Goal: Information Seeking & Learning: Check status

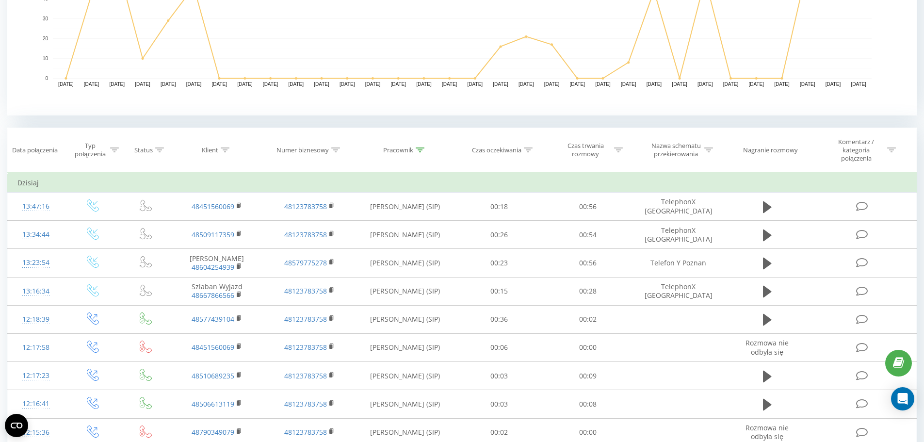
scroll to position [291, 0]
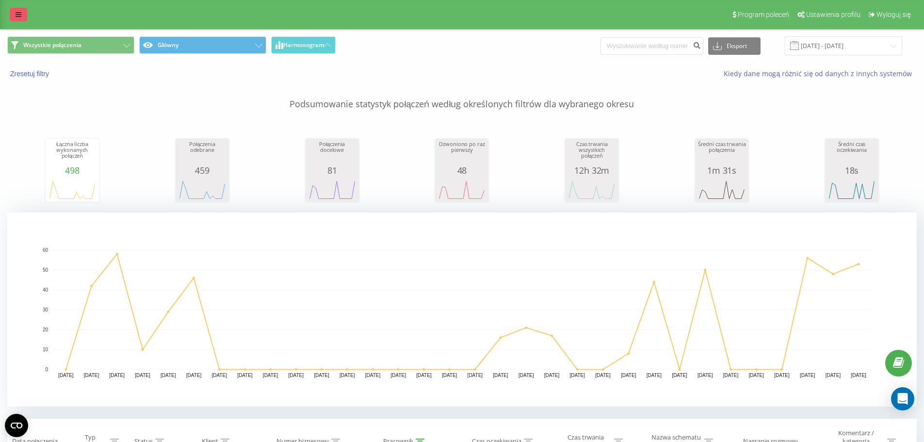
click at [22, 14] on link at bounding box center [18, 15] width 17 height 14
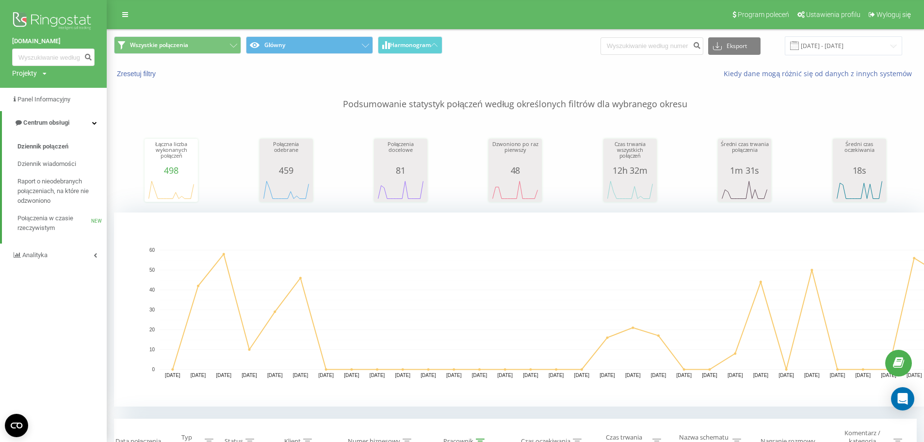
scroll to position [291, 0]
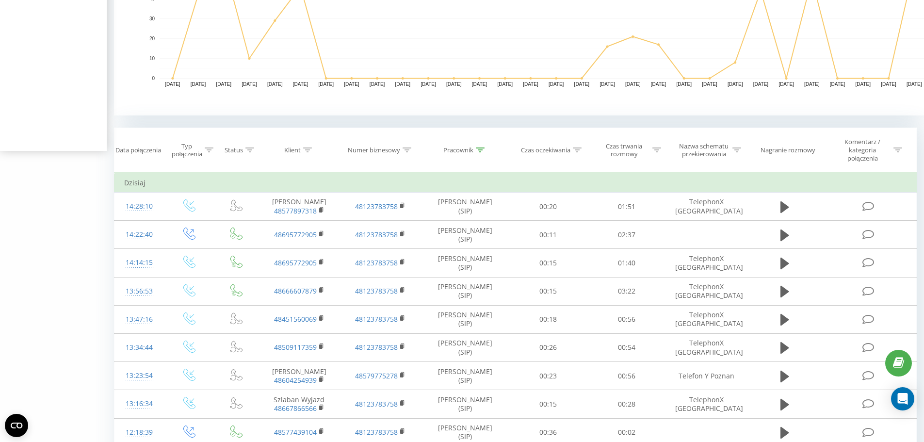
click at [229, 123] on div "Wszystkie połączenia Główny Harmonogram Eksport .csv .xls .xlsx 20.07.2025 - 20…" at bounding box center [515, 336] width 802 height 1195
click at [305, 151] on icon at bounding box center [307, 149] width 9 height 5
click at [477, 148] on icon at bounding box center [480, 149] width 9 height 5
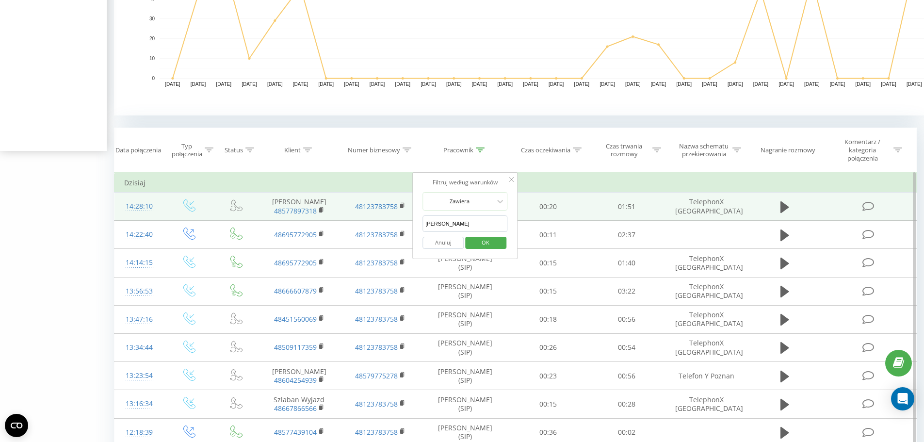
drag, startPoint x: 471, startPoint y: 218, endPoint x: 363, endPoint y: 218, distance: 108.6
click button "OK" at bounding box center [485, 243] width 41 height 12
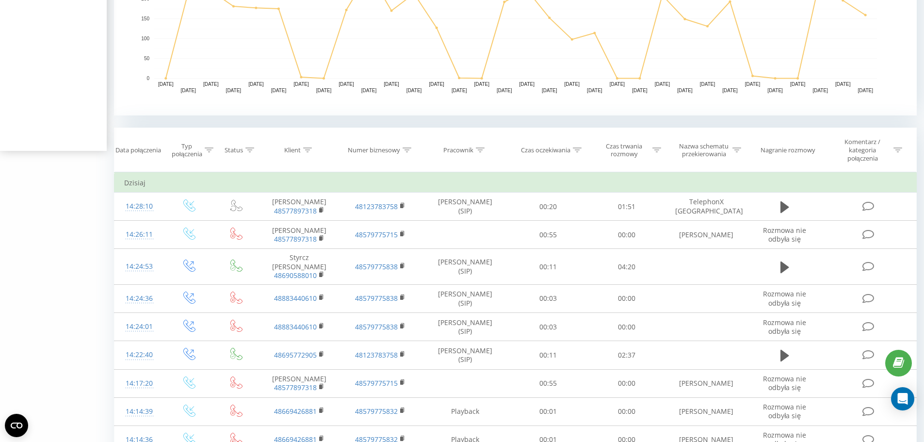
click at [122, 124] on div "Wszystkie połączenia Główny Harmonogram Eksport .csv .xls .xlsx 20.07.2025 - 20…" at bounding box center [515, 344] width 802 height 1210
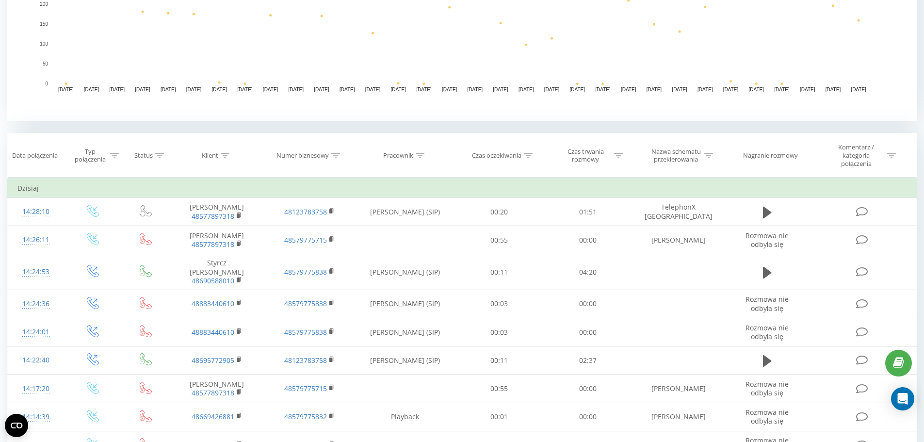
scroll to position [436, 0]
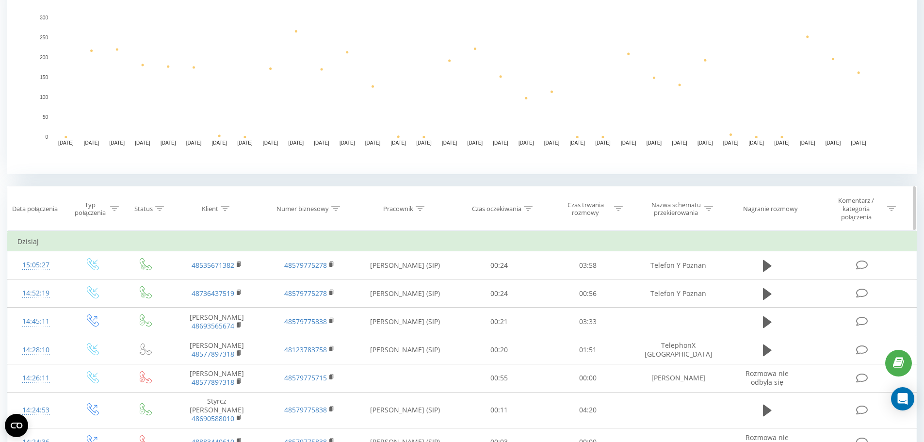
scroll to position [242, 0]
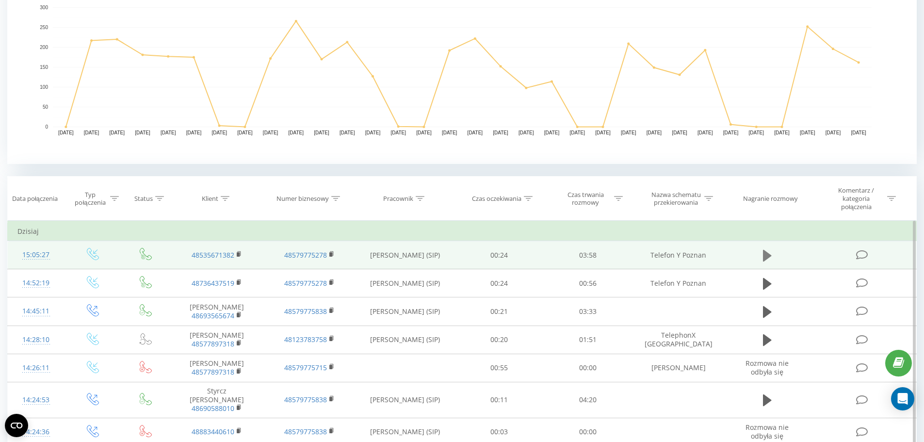
click at [765, 259] on icon at bounding box center [767, 255] width 9 height 12
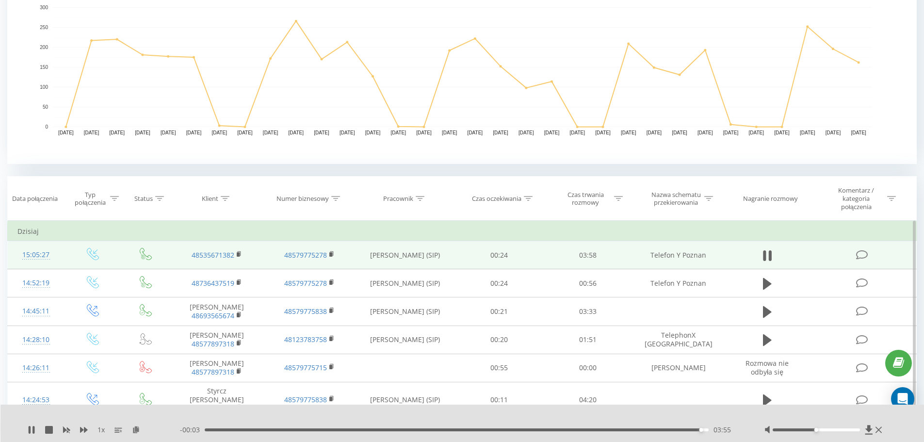
click at [457, 426] on div "- 00:03 03:55 03:55" at bounding box center [460, 430] width 560 height 10
click at [455, 429] on div "03:55" at bounding box center [457, 429] width 504 height 3
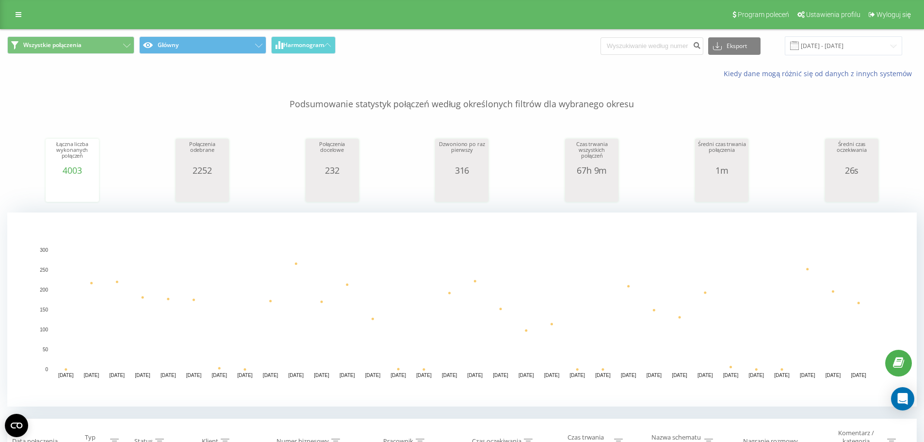
scroll to position [242, 0]
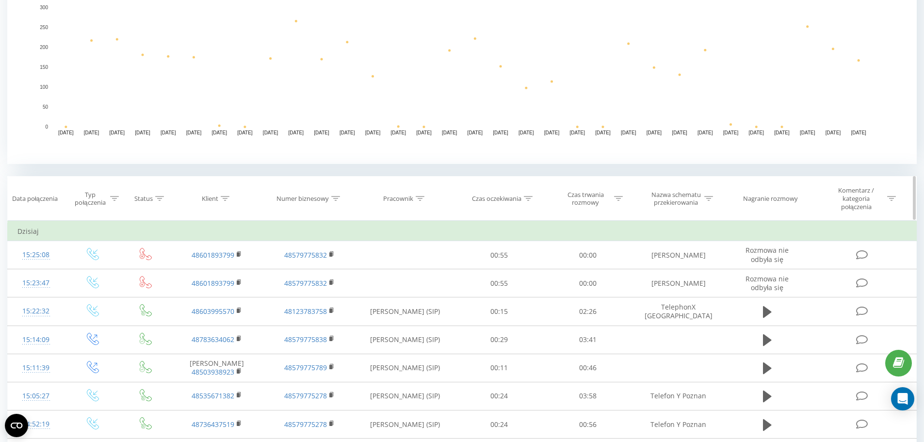
drag, startPoint x: 419, startPoint y: 201, endPoint x: 415, endPoint y: 214, distance: 13.2
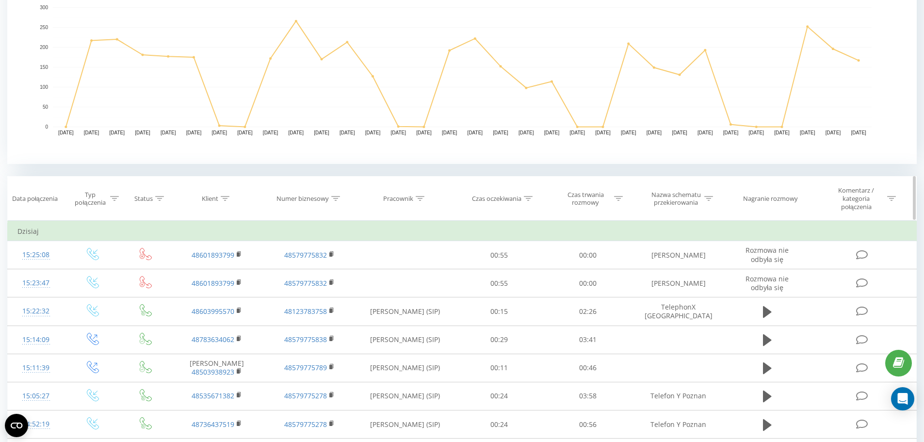
click at [419, 201] on div at bounding box center [420, 198] width 9 height 8
click at [395, 271] on input "text" at bounding box center [404, 272] width 85 height 17
type input "[PERSON_NAME]"
click at [422, 293] on span "OK" at bounding box center [425, 290] width 27 height 15
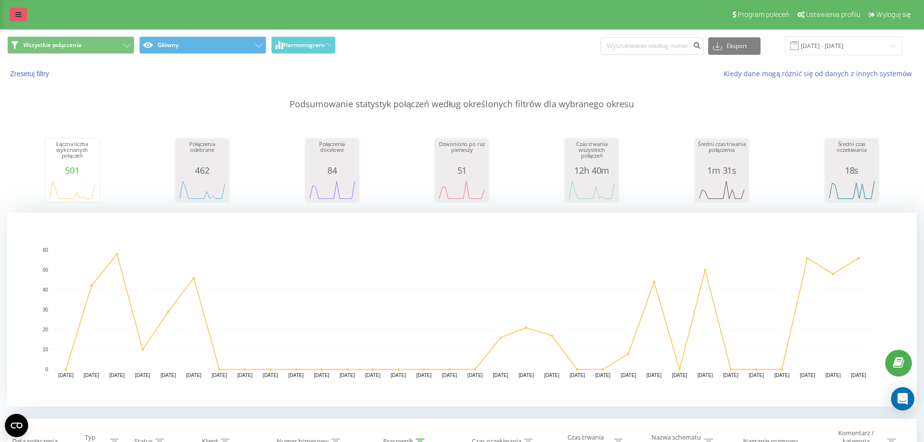
click at [25, 10] on link at bounding box center [18, 15] width 17 height 14
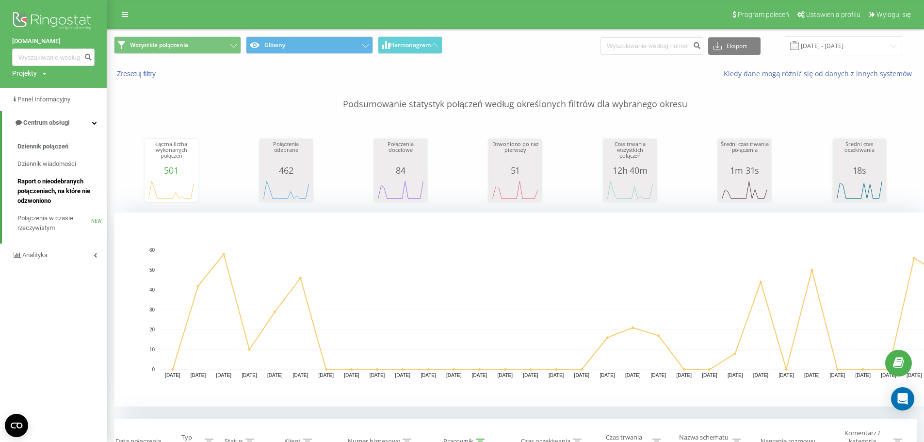
click at [59, 176] on link "Raport o nieodebranych połączeniach, na które nie odzwoniono" at bounding box center [61, 191] width 89 height 37
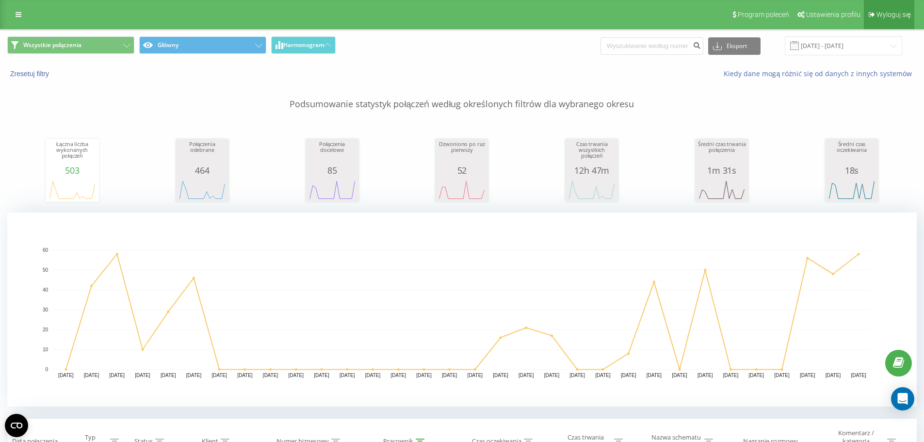
click at [885, 16] on span "Wyloguj się" at bounding box center [893, 15] width 34 height 8
